Goal: Task Accomplishment & Management: Use online tool/utility

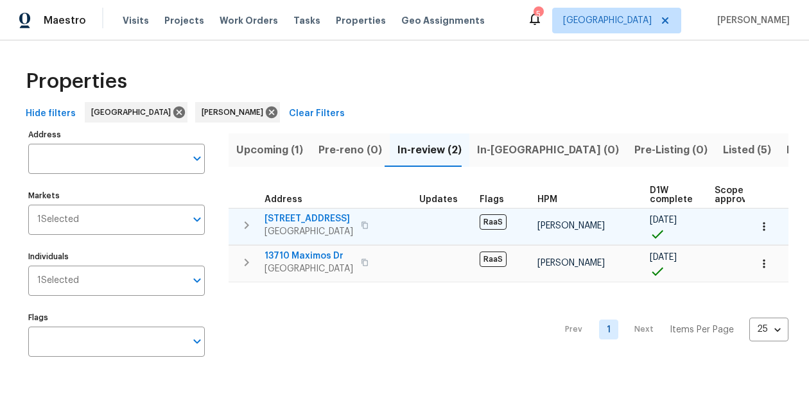
click at [335, 220] on span "[STREET_ADDRESS]" at bounding box center [309, 219] width 89 height 13
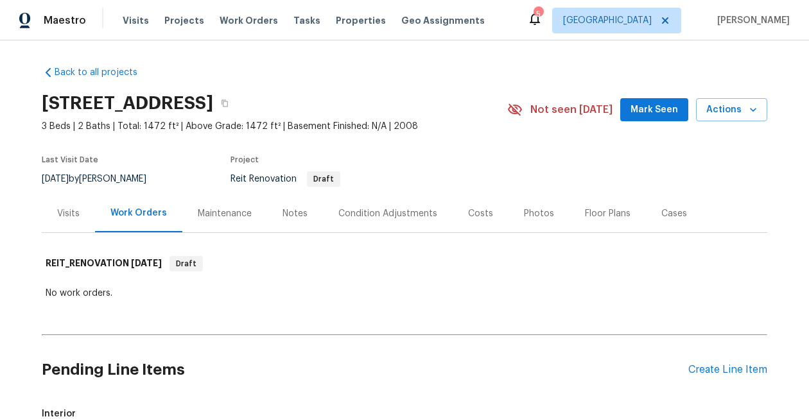
click at [543, 19] on icon at bounding box center [534, 18] width 15 height 15
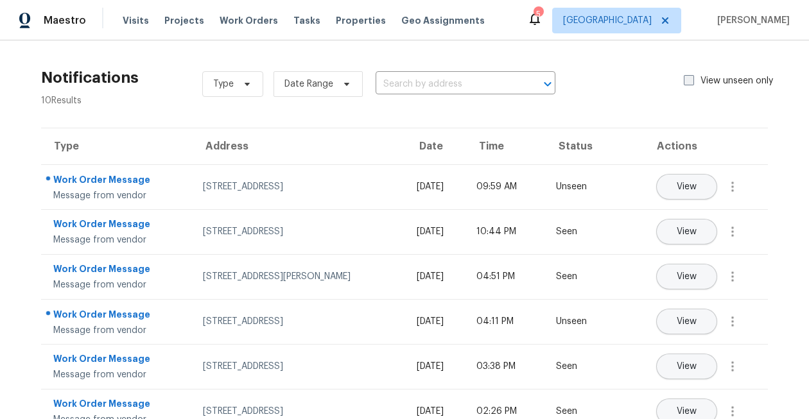
click at [684, 77] on span at bounding box center [689, 80] width 10 height 10
click at [684, 77] on input "View unseen only" at bounding box center [688, 78] width 8 height 8
checkbox input "true"
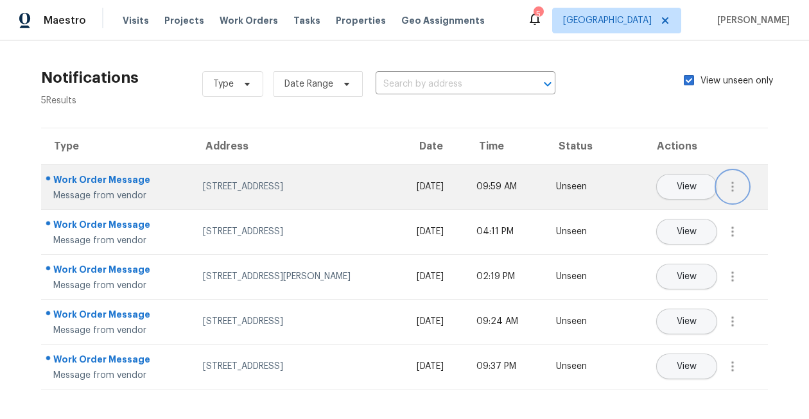
click at [732, 185] on icon "button" at bounding box center [732, 186] width 15 height 15
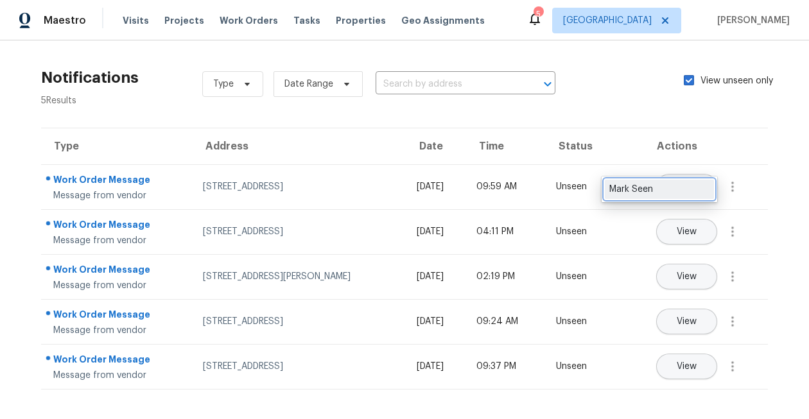
click at [690, 190] on div "Mark Seen" at bounding box center [659, 189] width 100 height 13
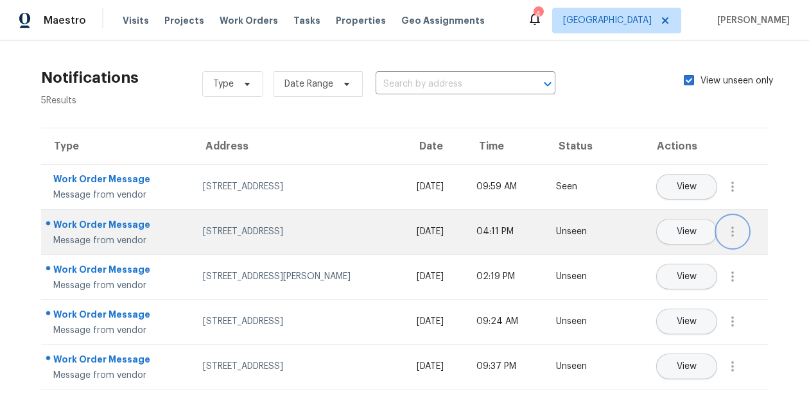
click at [734, 228] on icon "button" at bounding box center [733, 232] width 3 height 10
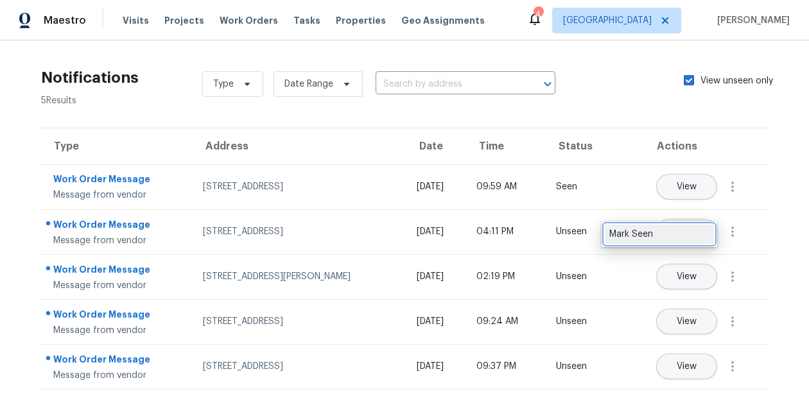
click at [674, 240] on div "Mark Seen" at bounding box center [659, 234] width 100 height 13
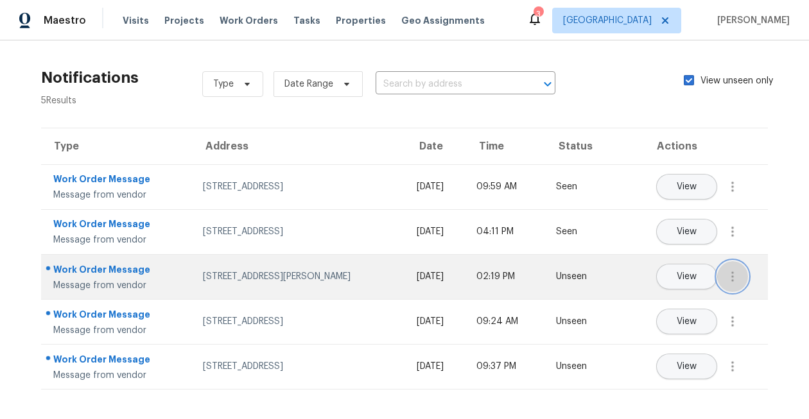
click at [740, 279] on icon "button" at bounding box center [732, 276] width 15 height 15
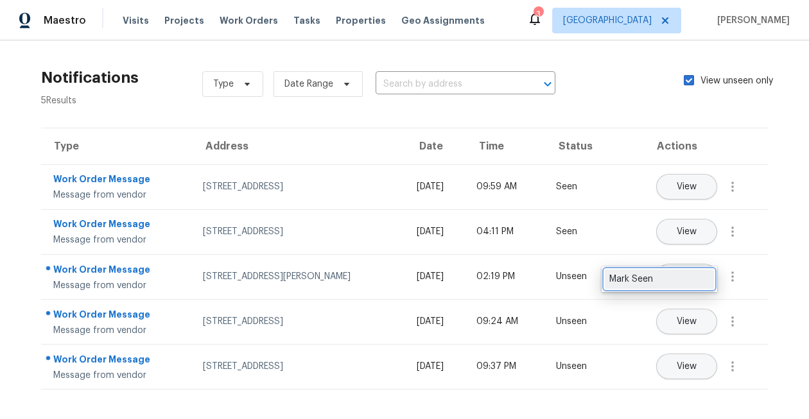
click at [682, 287] on link "Mark Seen" at bounding box center [659, 279] width 109 height 19
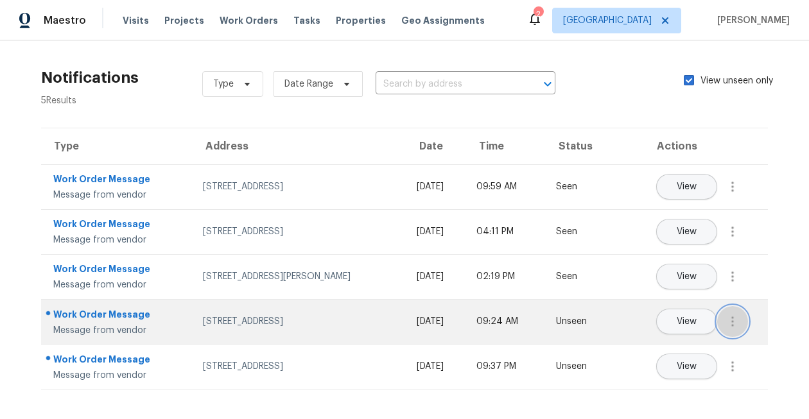
click at [730, 326] on icon "button" at bounding box center [732, 321] width 15 height 15
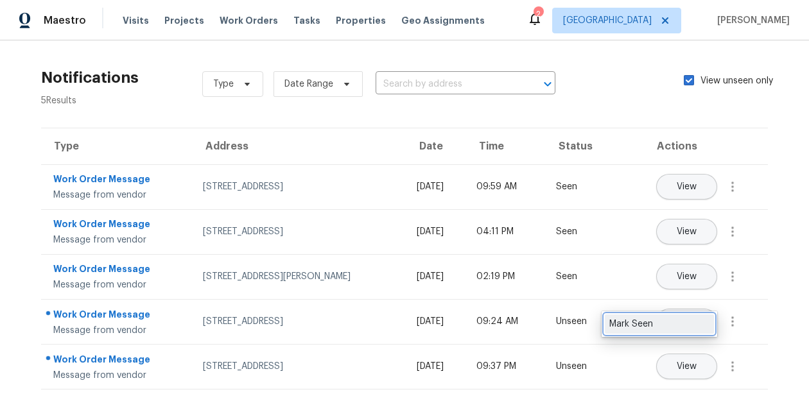
click at [693, 326] on div "Mark Seen" at bounding box center [659, 324] width 100 height 13
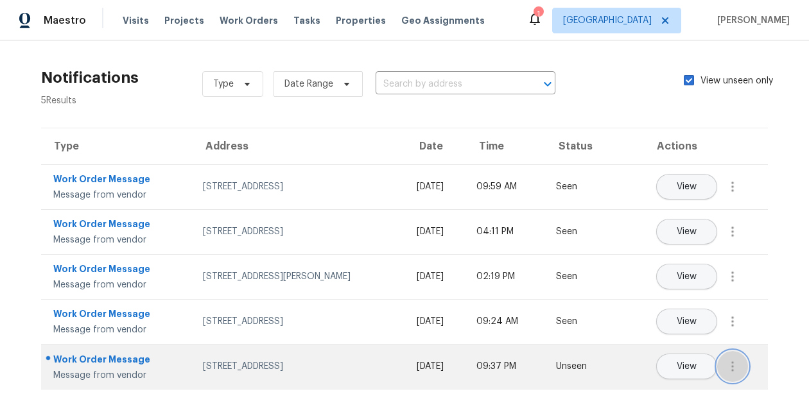
click at [738, 361] on icon "button" at bounding box center [732, 366] width 15 height 15
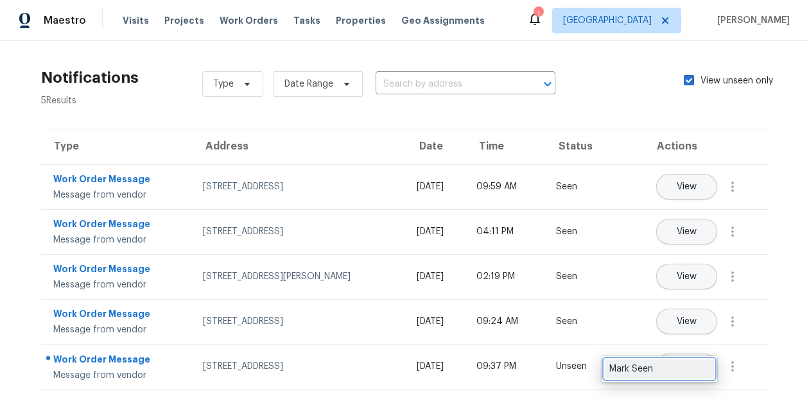
click at [669, 365] on div "Mark Seen" at bounding box center [659, 369] width 100 height 13
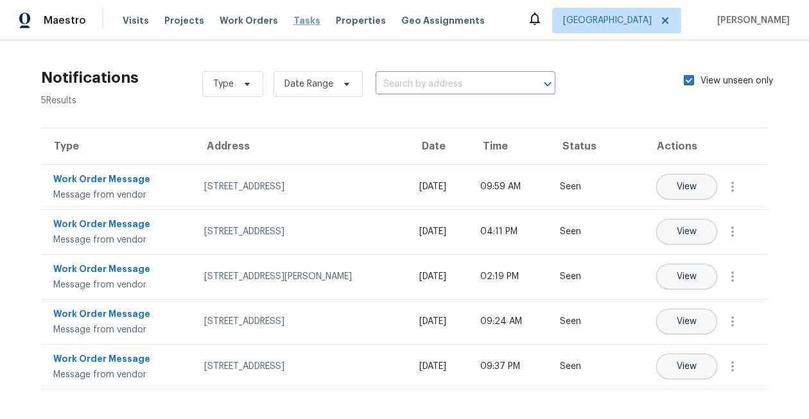
click at [293, 21] on span "Tasks" at bounding box center [306, 20] width 27 height 9
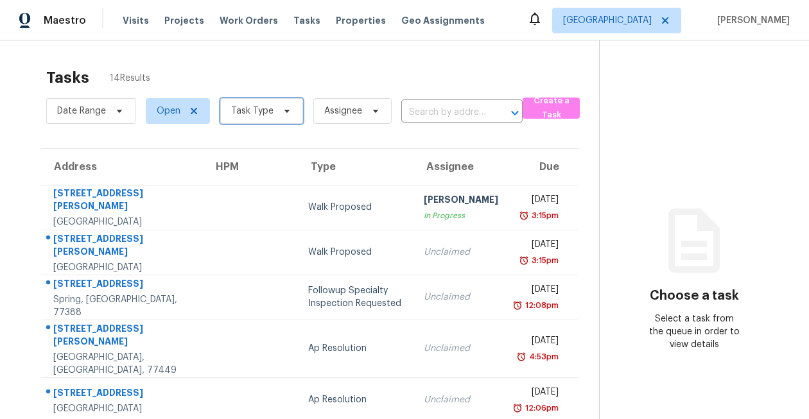
click at [282, 108] on icon at bounding box center [287, 111] width 10 height 10
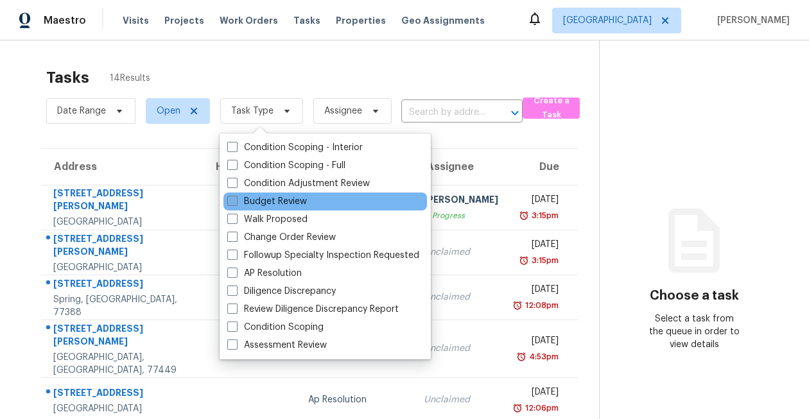
click at [273, 205] on label "Budget Review" at bounding box center [267, 201] width 80 height 13
click at [236, 204] on input "Budget Review" at bounding box center [231, 199] width 8 height 8
checkbox input "true"
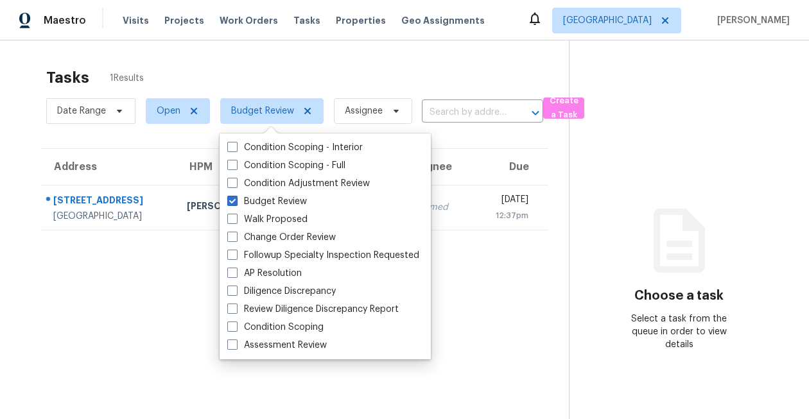
click at [381, 57] on div "Tasks 1 Results Date Range Open Budget Review Assignee ​ Create a Task Address …" at bounding box center [404, 249] width 809 height 419
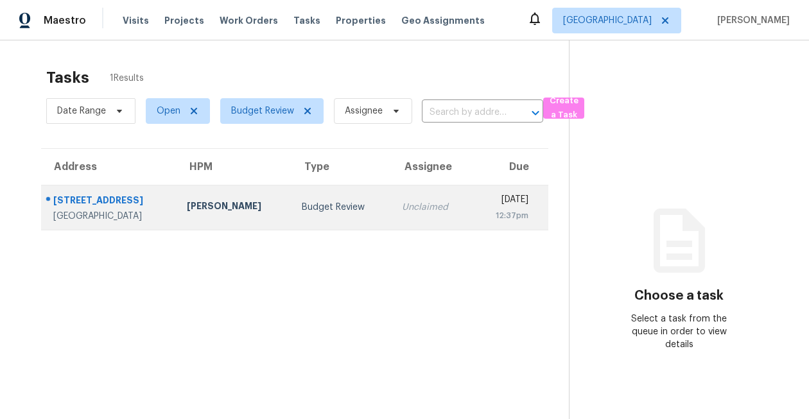
click at [96, 202] on div "1811 Manor Dr" at bounding box center [109, 202] width 113 height 16
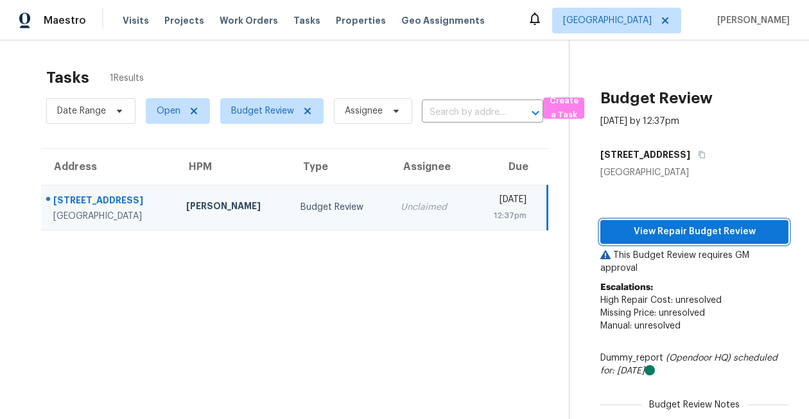
click at [670, 235] on span "View Repair Budget Review" at bounding box center [695, 232] width 168 height 16
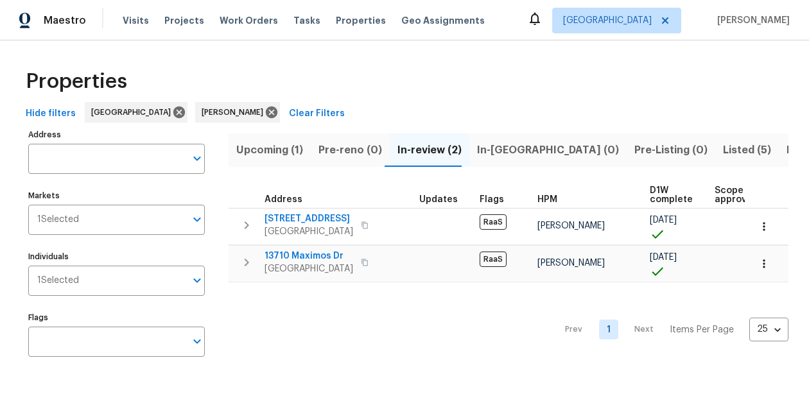
click at [787, 151] on span "Resale (5)" at bounding box center [812, 150] width 50 height 18
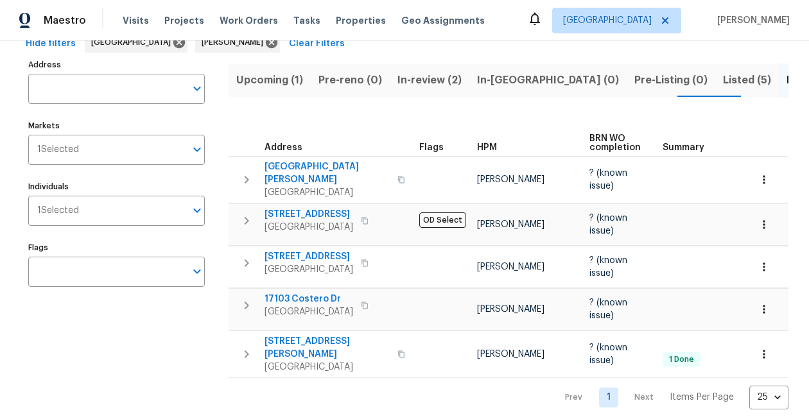
click at [279, 83] on span "Upcoming (1)" at bounding box center [269, 80] width 67 height 18
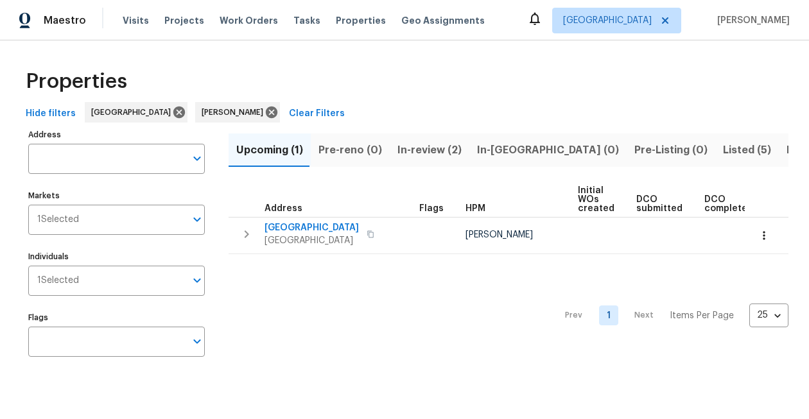
click at [414, 83] on div "Properties" at bounding box center [405, 81] width 768 height 41
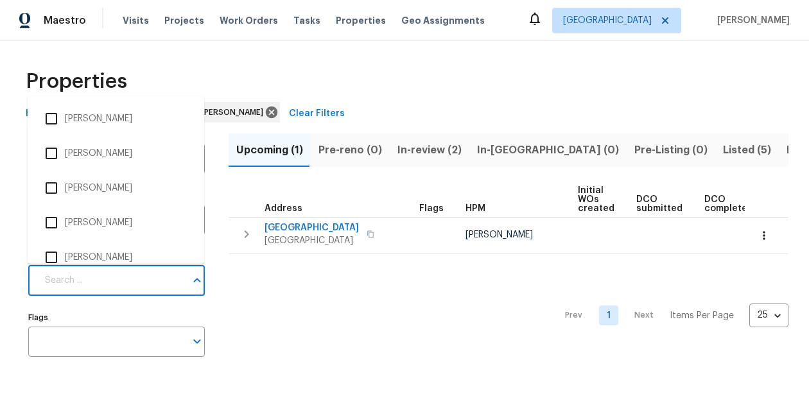
click at [123, 284] on input "Individuals" at bounding box center [111, 281] width 148 height 30
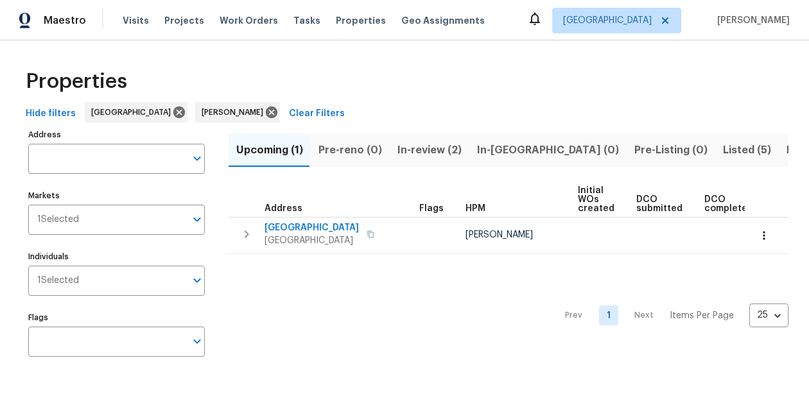
click at [289, 72] on div "Properties" at bounding box center [405, 81] width 768 height 41
click at [265, 112] on icon at bounding box center [272, 112] width 14 height 14
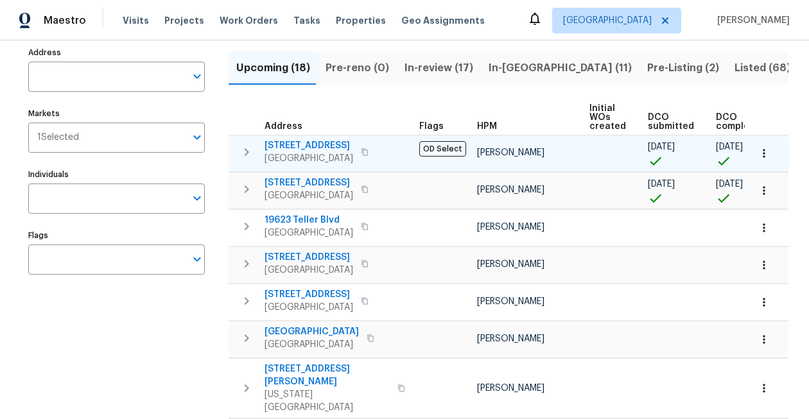
click at [315, 143] on span "4727 Wilbury Heights Dr" at bounding box center [309, 145] width 89 height 13
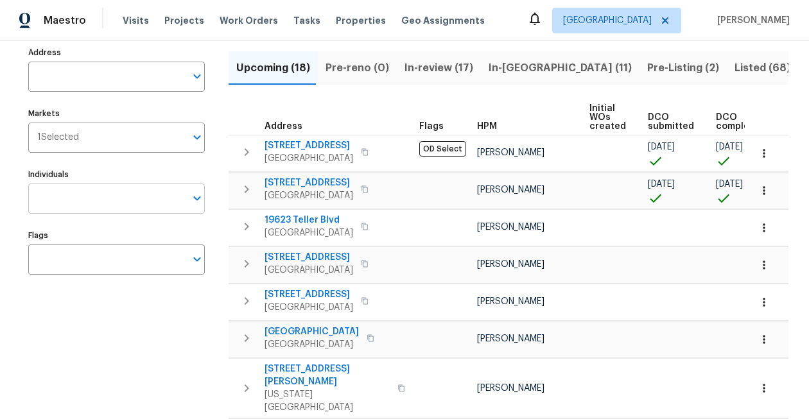
click at [131, 191] on input "Individuals" at bounding box center [106, 199] width 157 height 30
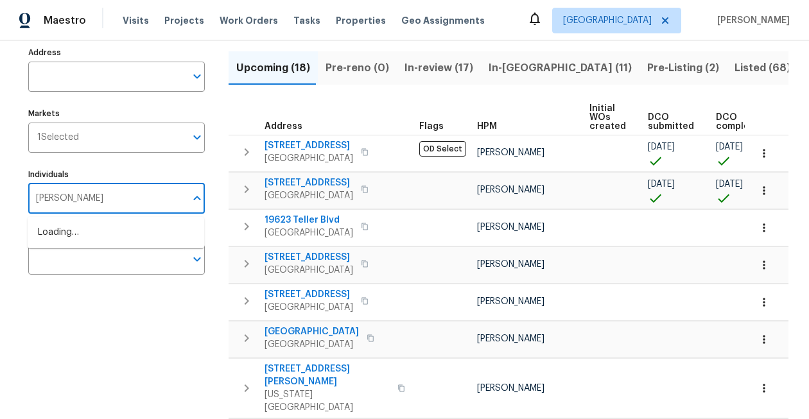
type input "stephen lacy"
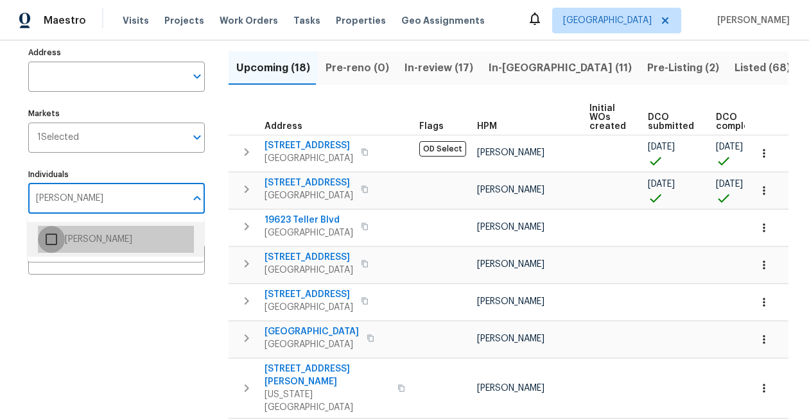
click at [52, 237] on input "checkbox" at bounding box center [51, 239] width 27 height 27
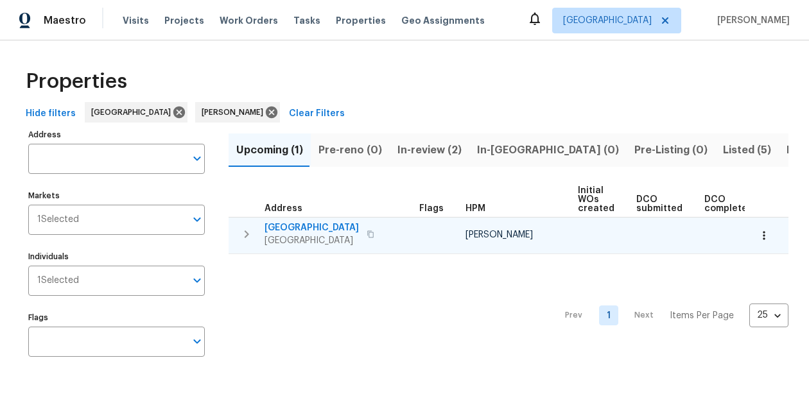
click at [307, 227] on span "1410 Waterside Village Dr" at bounding box center [312, 228] width 94 height 13
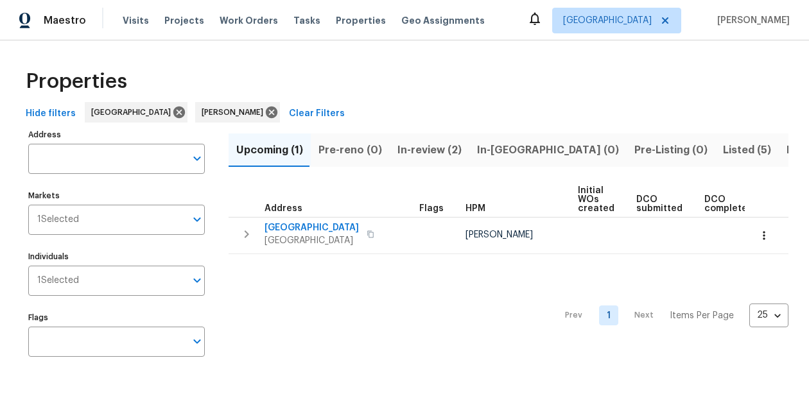
click at [723, 150] on span "Listed (5)" at bounding box center [747, 150] width 48 height 18
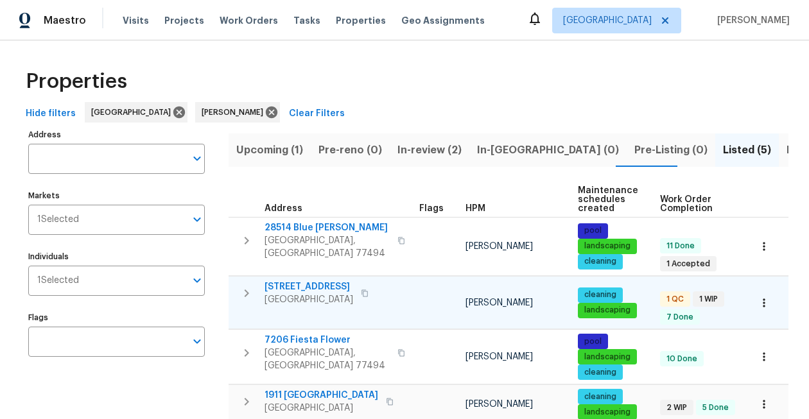
click at [306, 283] on span "3403 Satin Leaf Ln" at bounding box center [309, 287] width 89 height 13
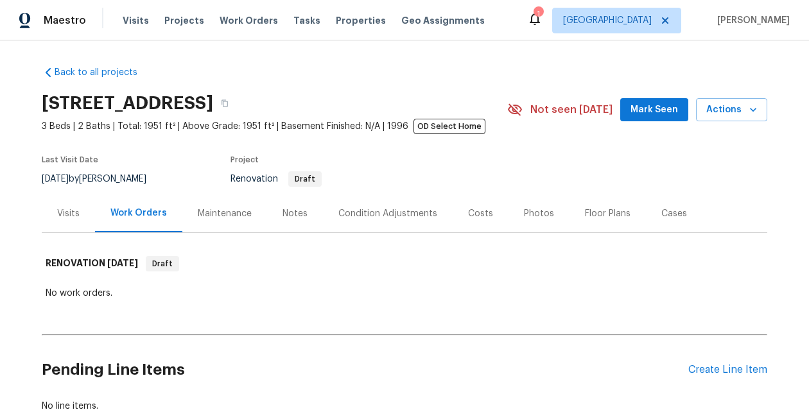
click at [285, 207] on div "Notes" at bounding box center [295, 213] width 25 height 13
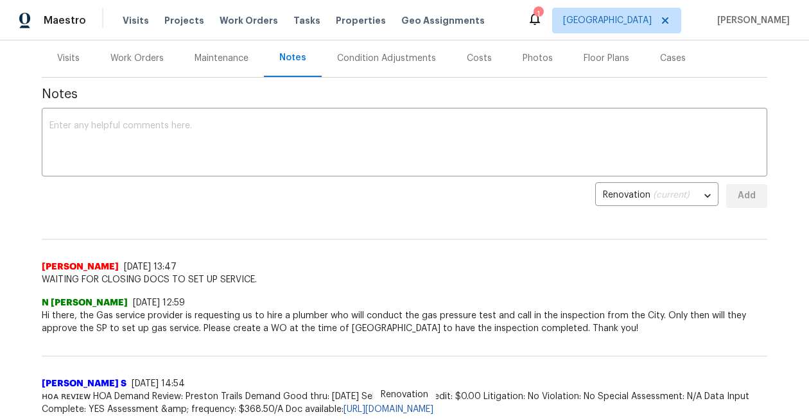
scroll to position [175, 0]
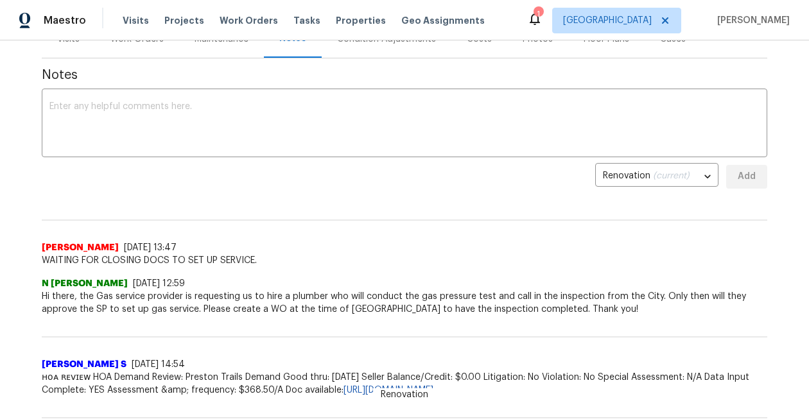
click at [543, 19] on div "1" at bounding box center [538, 14] width 9 height 13
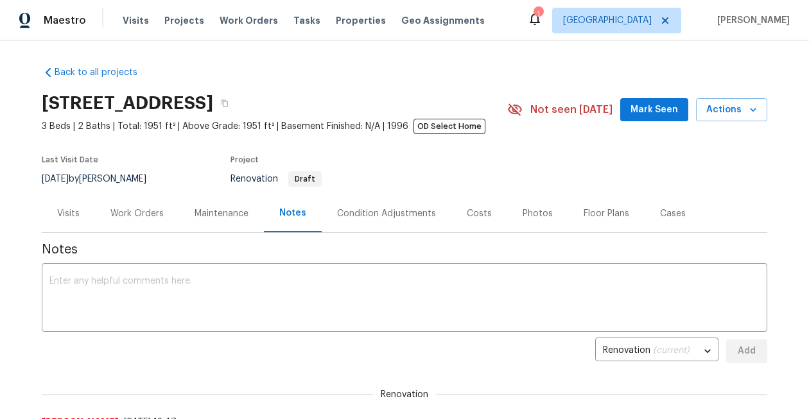
click at [543, 19] on div "1" at bounding box center [538, 14] width 9 height 13
click at [540, 22] on icon at bounding box center [535, 19] width 10 height 13
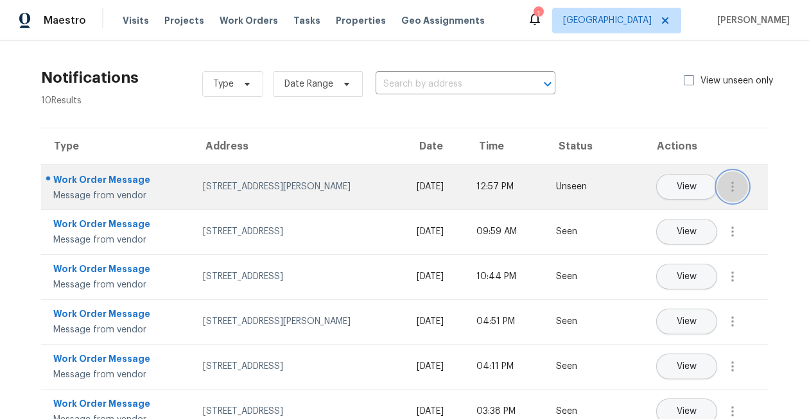
click at [739, 190] on icon "button" at bounding box center [732, 186] width 15 height 15
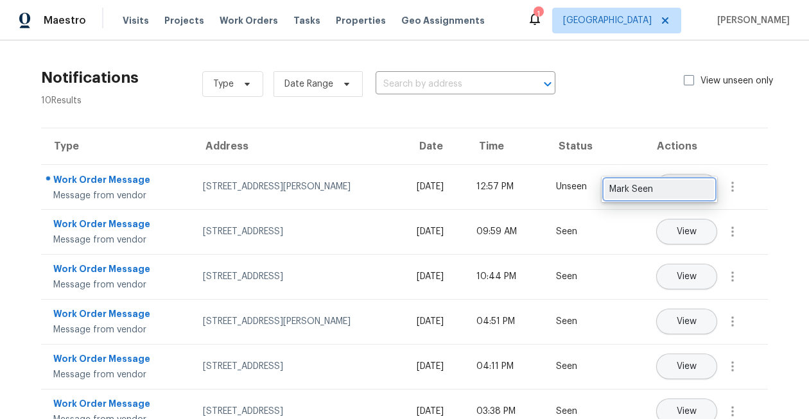
click at [654, 191] on div "Mark Seen" at bounding box center [659, 189] width 100 height 13
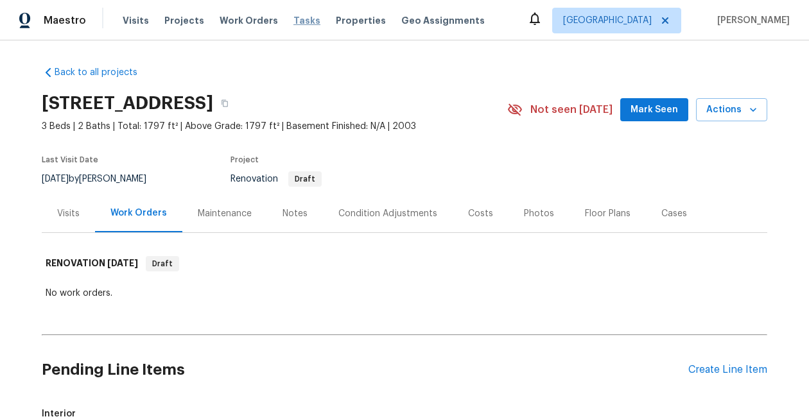
click at [293, 21] on span "Tasks" at bounding box center [306, 20] width 27 height 9
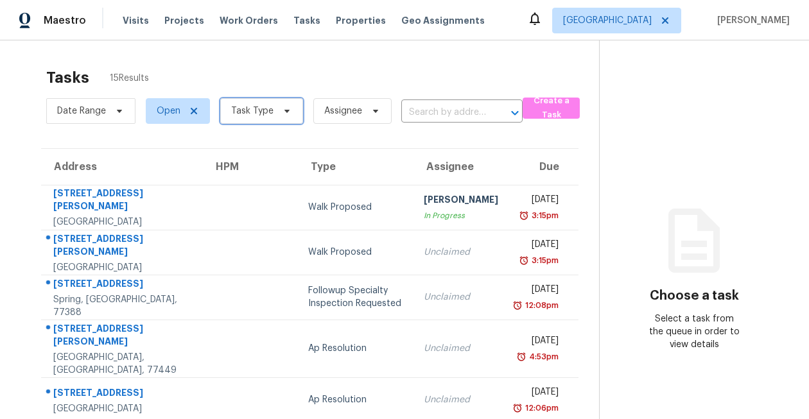
click at [252, 115] on span "Task Type" at bounding box center [252, 111] width 42 height 13
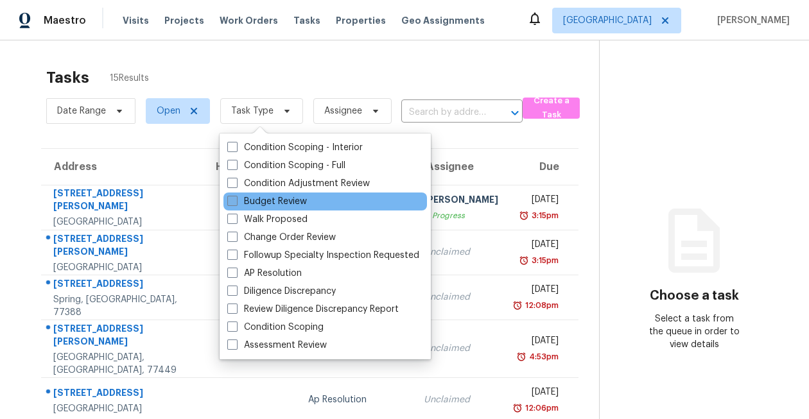
click at [250, 202] on label "Budget Review" at bounding box center [267, 201] width 80 height 13
click at [236, 202] on input "Budget Review" at bounding box center [231, 199] width 8 height 8
checkbox input "true"
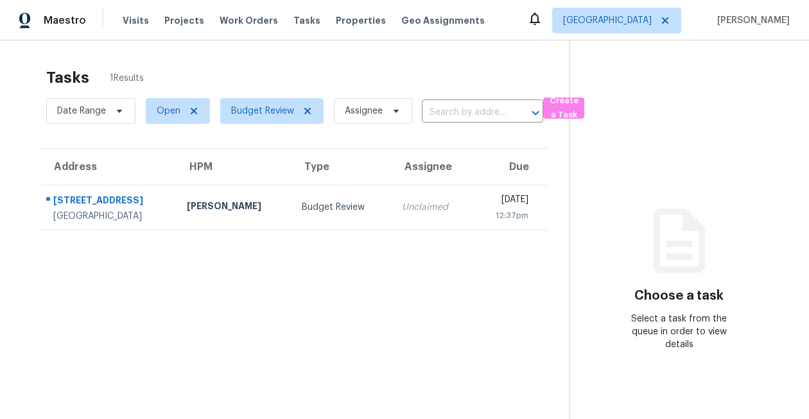
click at [170, 332] on section "Tasks 1 Results Date Range Open Budget Review Assignee ​ Create a Task Address …" at bounding box center [295, 260] width 548 height 399
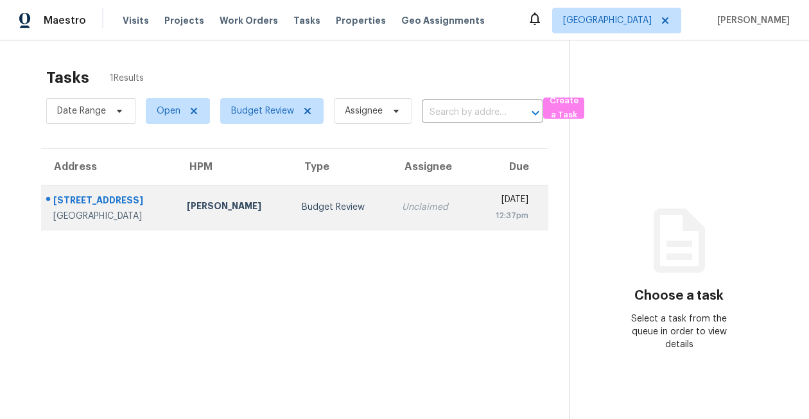
click at [89, 199] on div "[STREET_ADDRESS]" at bounding box center [109, 202] width 113 height 16
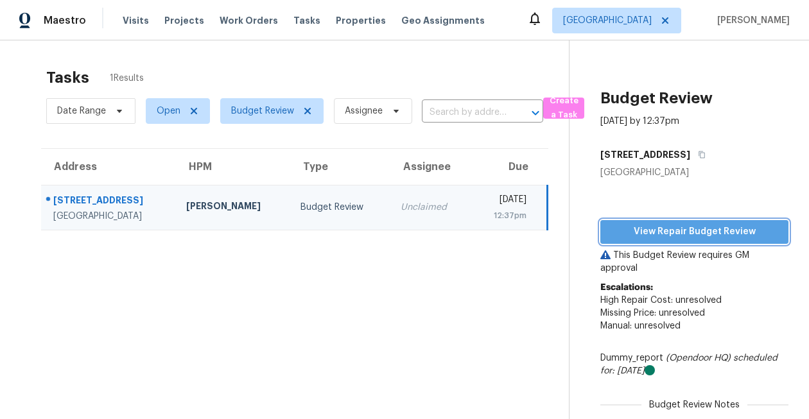
click at [669, 227] on span "View Repair Budget Review" at bounding box center [695, 232] width 168 height 16
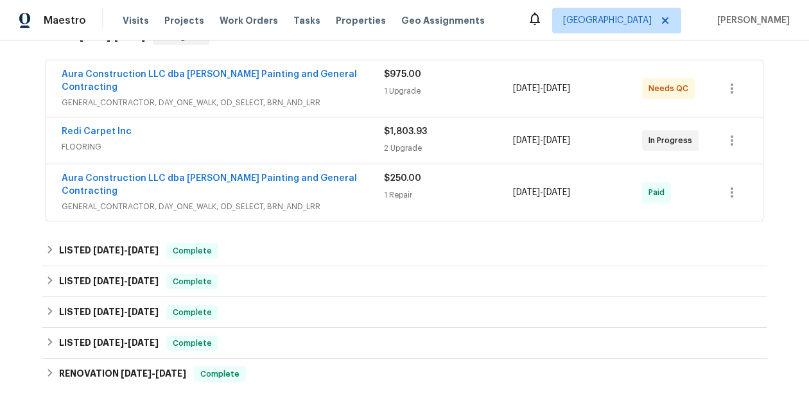
scroll to position [265, 0]
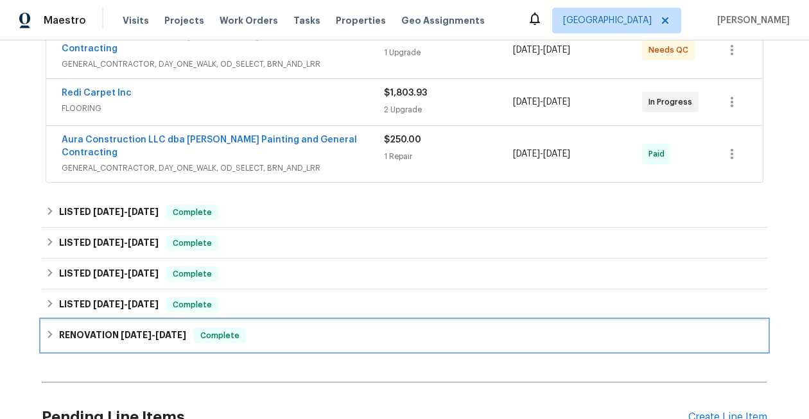
click at [240, 329] on span "Complete" at bounding box center [219, 335] width 49 height 13
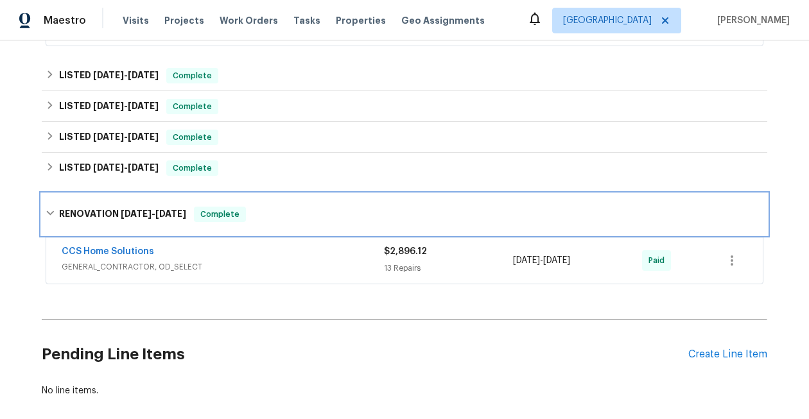
scroll to position [436, 0]
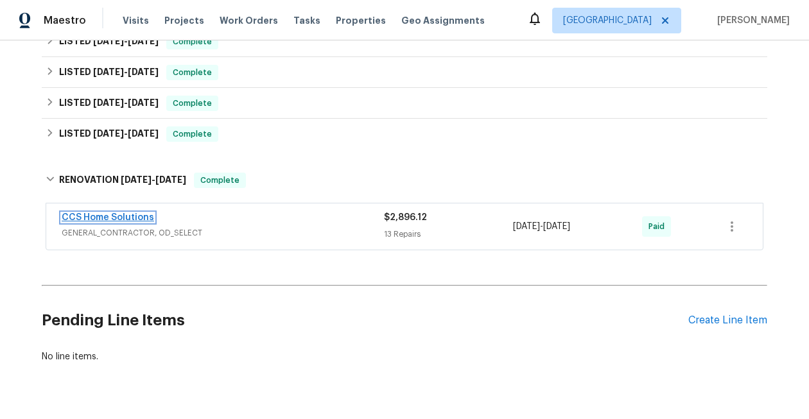
click at [123, 213] on link "CCS Home Solutions" at bounding box center [108, 217] width 92 height 9
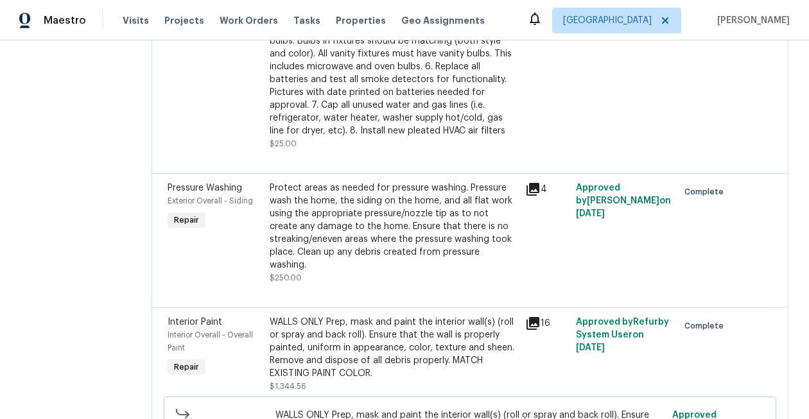
scroll to position [984, 0]
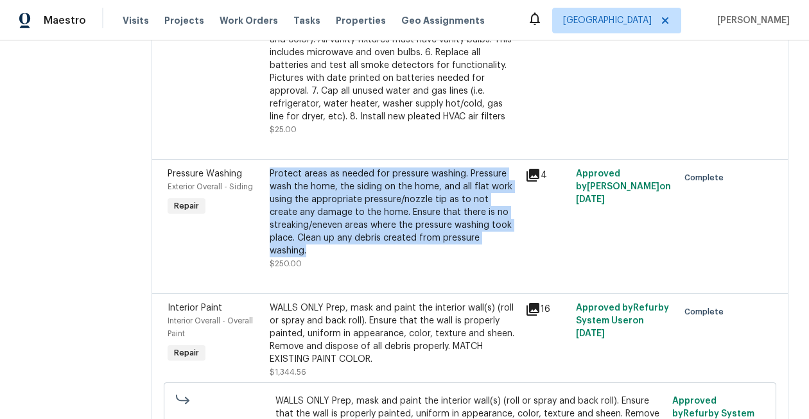
drag, startPoint x: 275, startPoint y: 190, endPoint x: 349, endPoint y: 269, distance: 108.1
click at [349, 258] on div "Protect areas as needed for pressure washing. Pressure wash the home, the sidin…" at bounding box center [394, 213] width 248 height 90
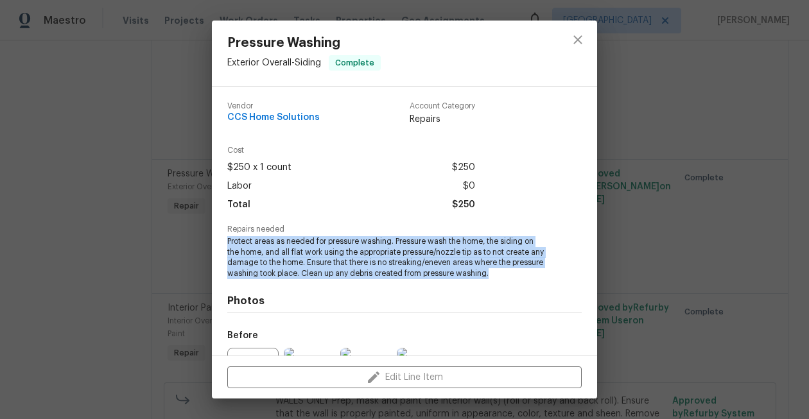
drag, startPoint x: 227, startPoint y: 241, endPoint x: 493, endPoint y: 277, distance: 268.2
click at [493, 277] on span "Protect areas as needed for pressure washing. Pressure wash the home, the sidin…" at bounding box center [386, 257] width 319 height 43
copy span "Protect areas as needed for pressure washing. Pressure wash the home, the sidin…"
click at [578, 37] on icon "close" at bounding box center [577, 39] width 15 height 15
